Goal: Transaction & Acquisition: Purchase product/service

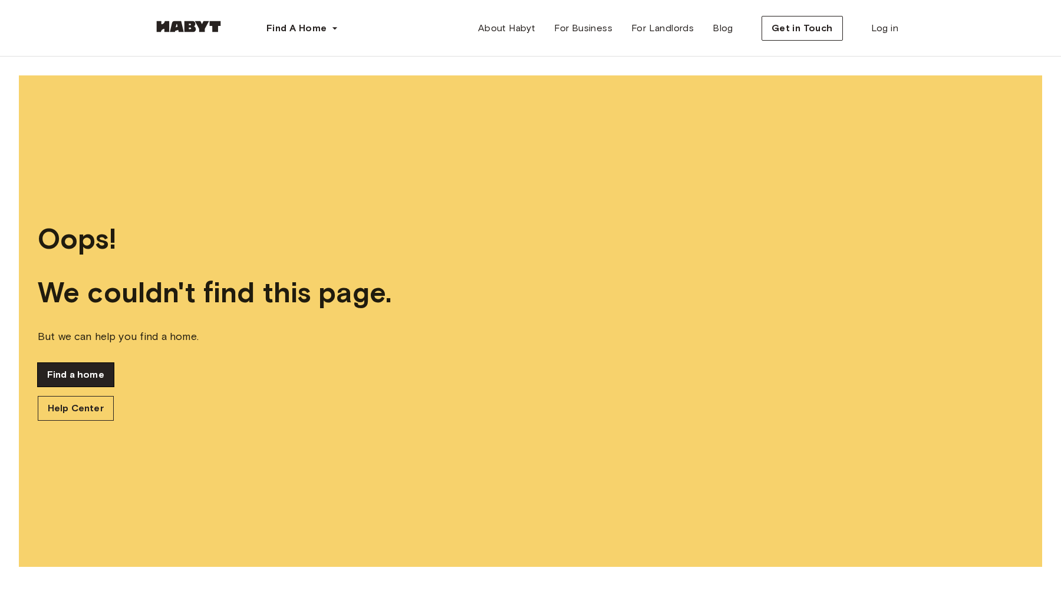
click at [67, 377] on link "Find a home" at bounding box center [76, 375] width 76 height 24
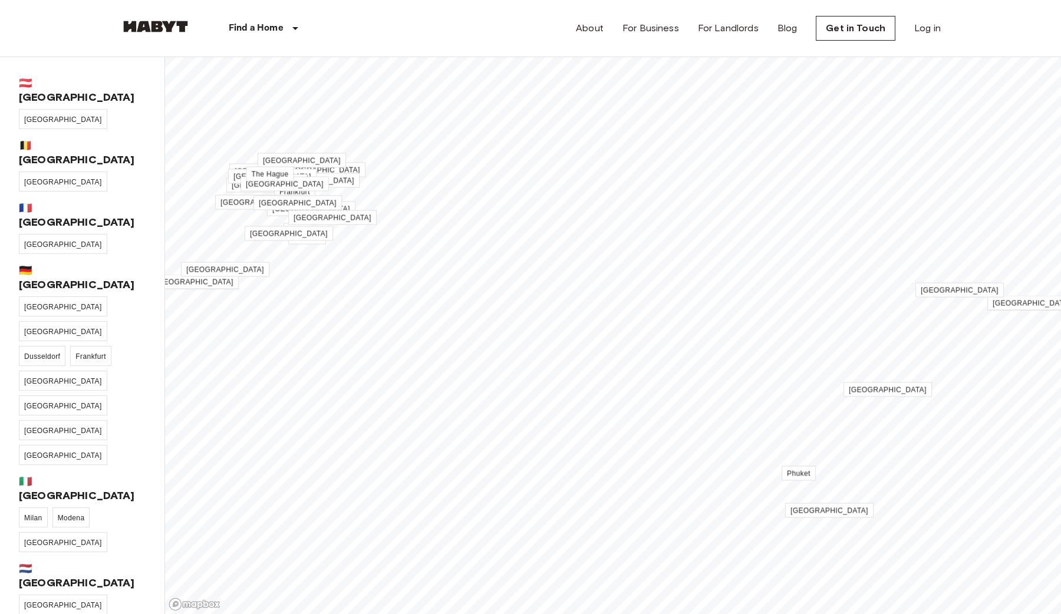
click at [156, 38] on div "Find a Home [GEOGRAPHIC_DATA] [GEOGRAPHIC_DATA] [GEOGRAPHIC_DATA] [GEOGRAPHIC_D…" at bounding box center [230, 28] width 220 height 57
click at [156, 29] on img at bounding box center [155, 27] width 71 height 12
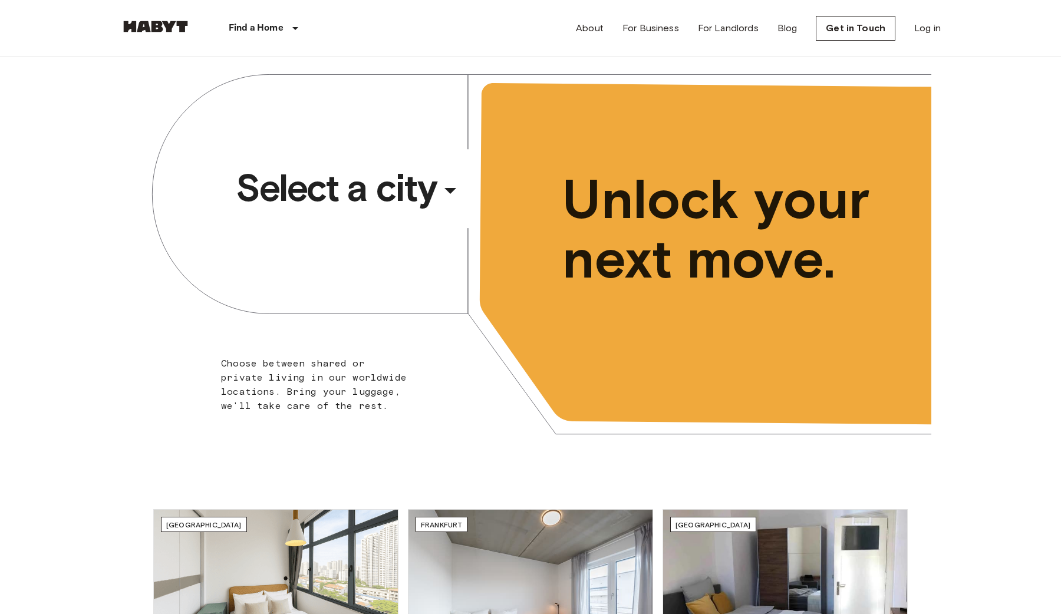
click at [338, 203] on span "Select a city" at bounding box center [336, 188] width 200 height 47
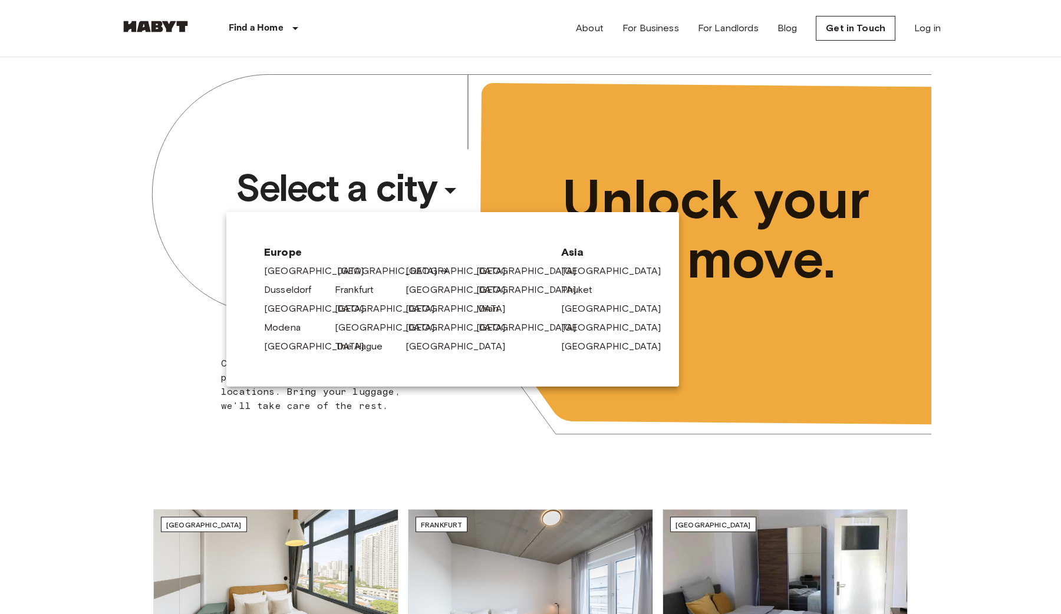
click at [339, 268] on link "[GEOGRAPHIC_DATA]" at bounding box center [393, 271] width 112 height 14
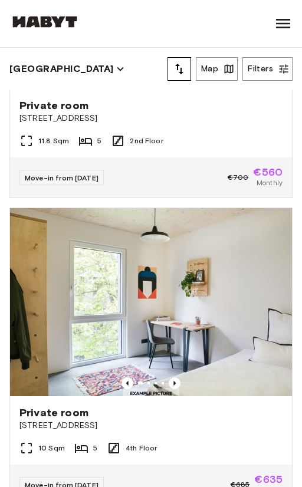
scroll to position [1429, 0]
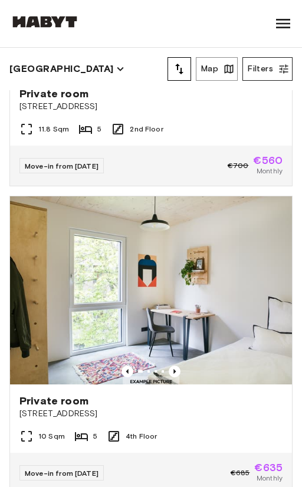
click at [272, 68] on button "Filters" at bounding box center [267, 69] width 50 height 24
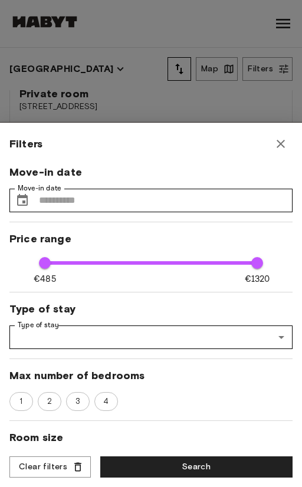
click at [277, 149] on icon "button" at bounding box center [281, 144] width 14 height 14
type input "****"
type input "**"
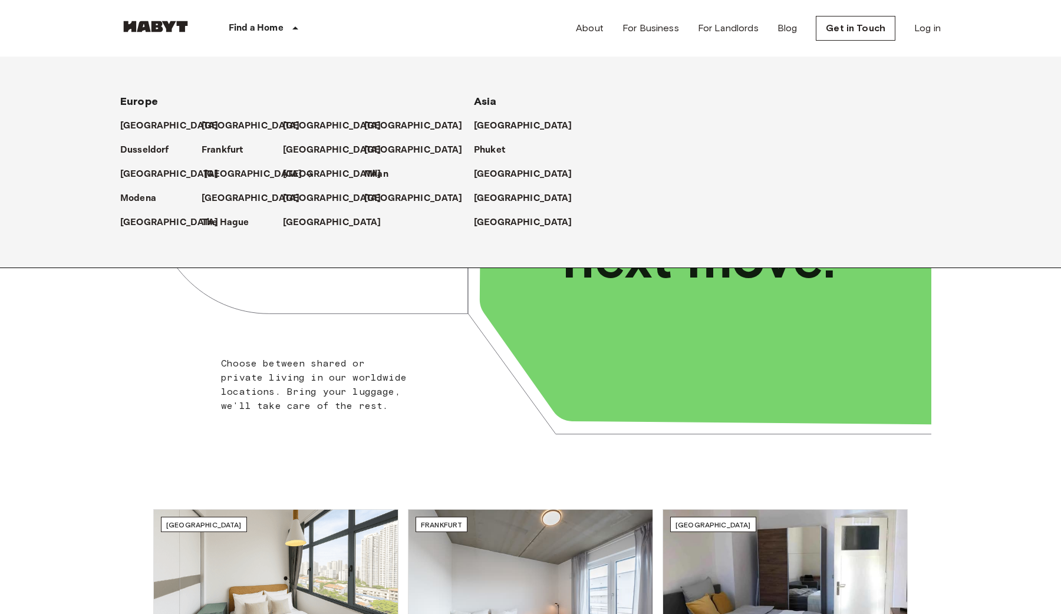
click at [215, 170] on p "[GEOGRAPHIC_DATA]" at bounding box center [253, 174] width 98 height 14
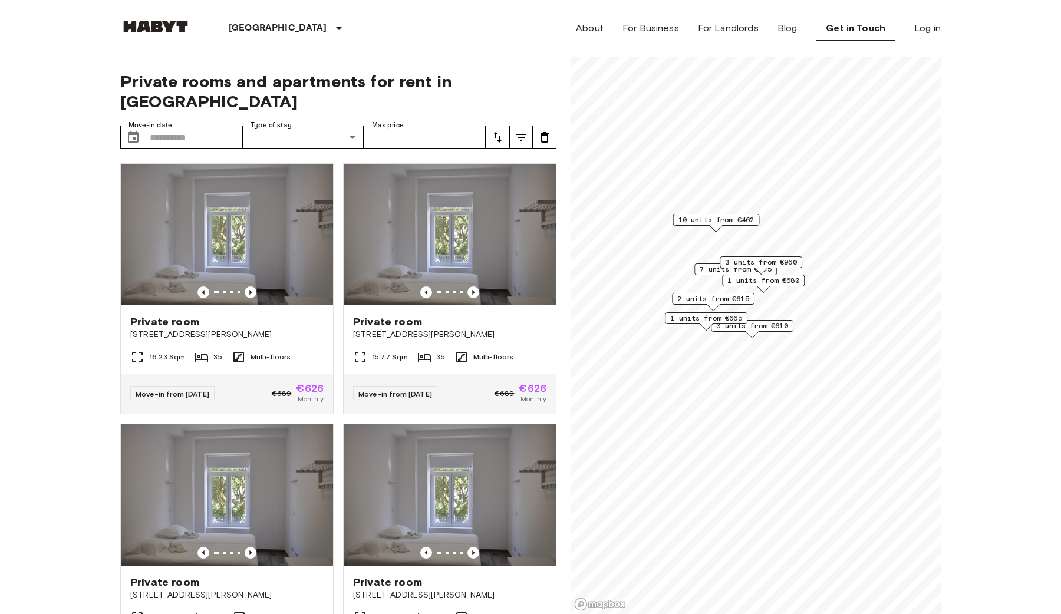
click at [497, 132] on icon "tune" at bounding box center [498, 137] width 8 height 11
click at [533, 176] on li "Highest price" at bounding box center [545, 182] width 118 height 21
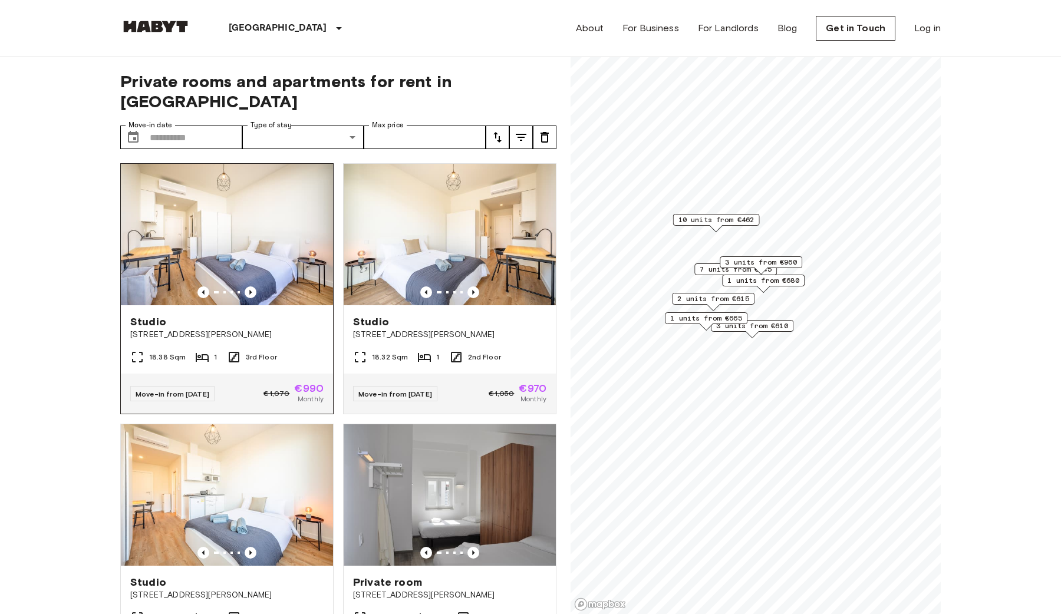
click at [214, 203] on img at bounding box center [227, 235] width 212 height 142
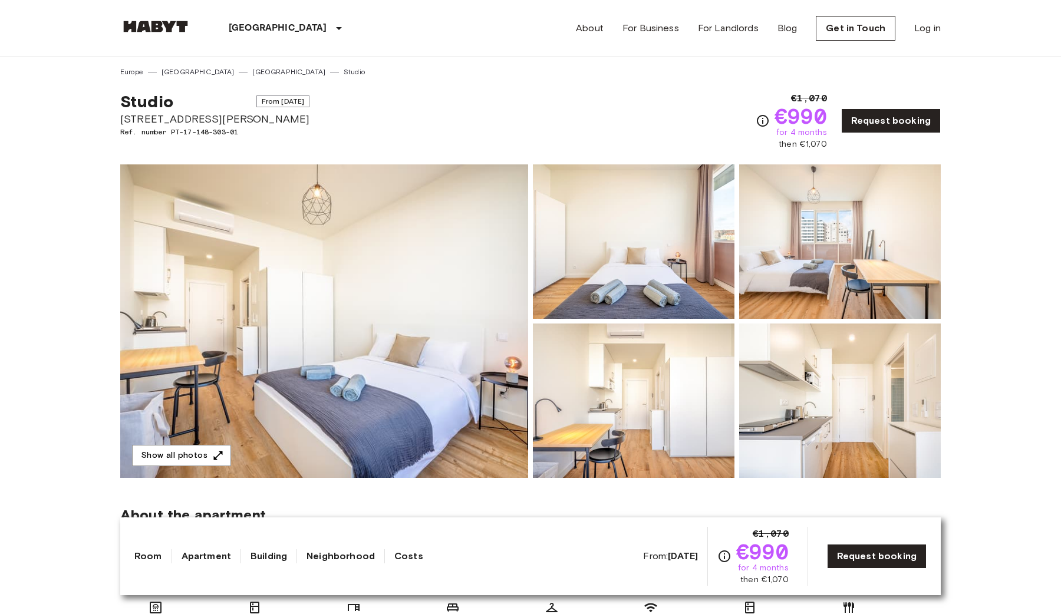
click at [629, 267] on img at bounding box center [634, 242] width 202 height 154
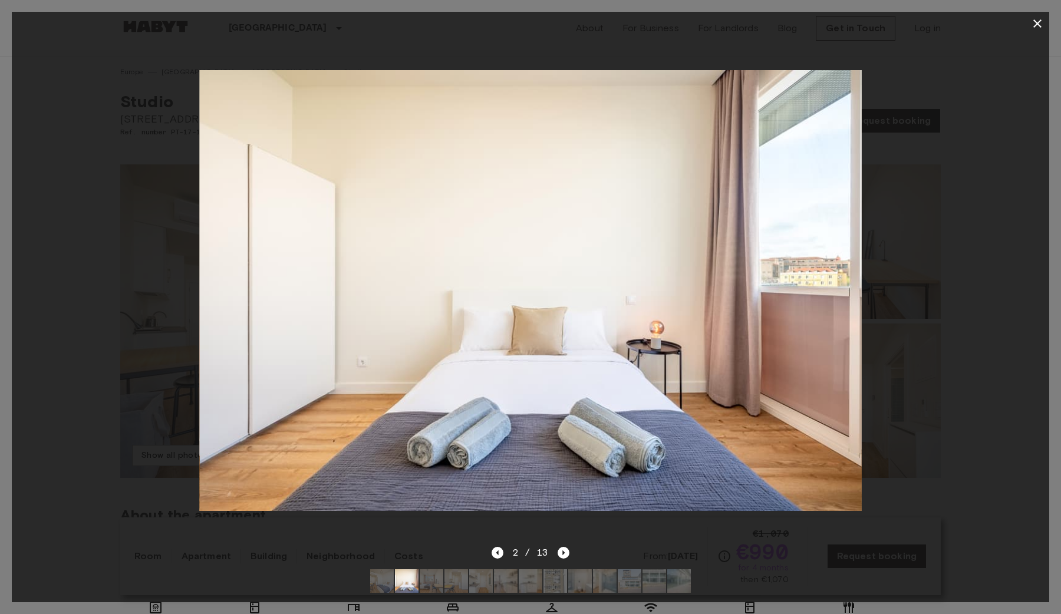
click at [1038, 17] on icon "button" at bounding box center [1038, 24] width 14 height 14
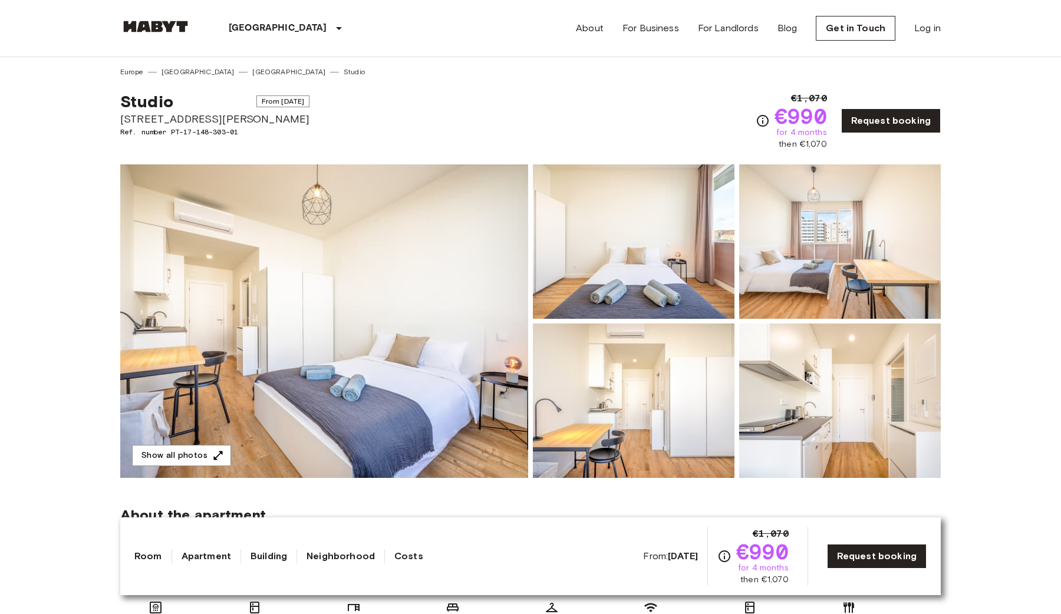
click at [584, 386] on img at bounding box center [634, 401] width 202 height 154
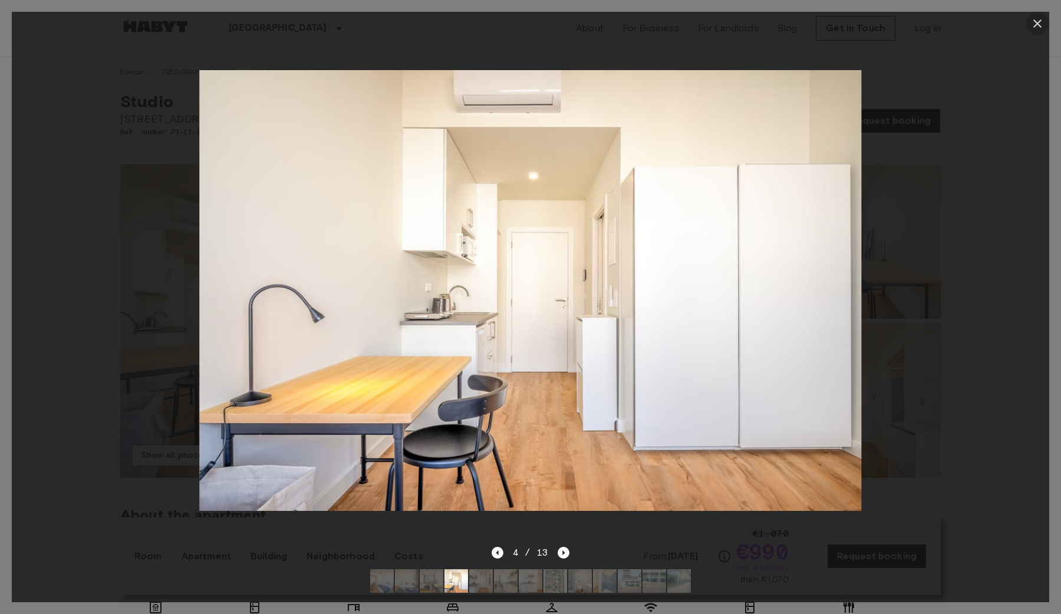
click at [1035, 25] on icon "button" at bounding box center [1038, 24] width 14 height 14
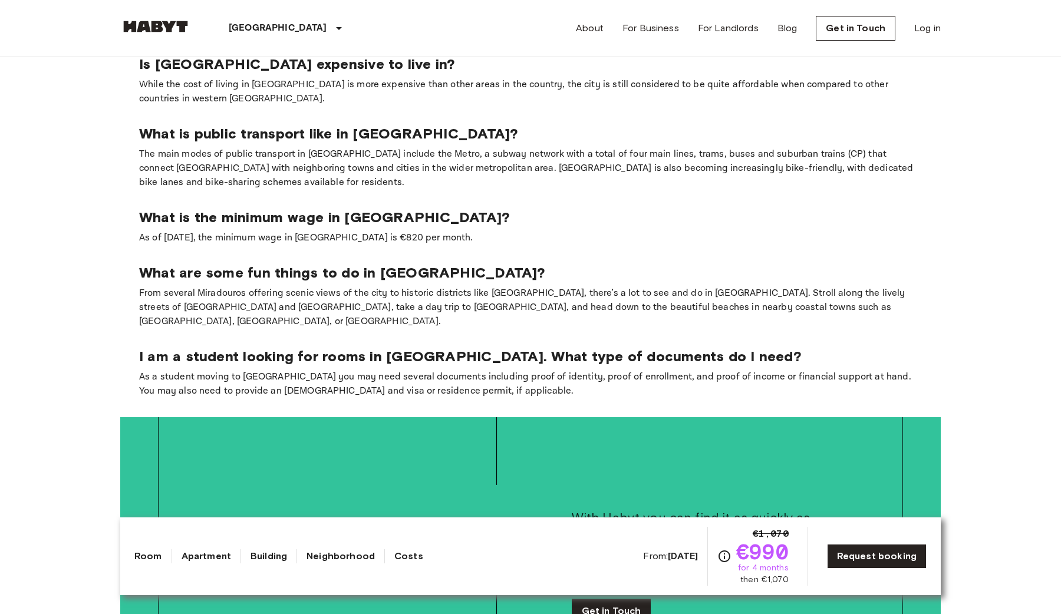
scroll to position [2035, 0]
